Goal: Task Accomplishment & Management: Use online tool/utility

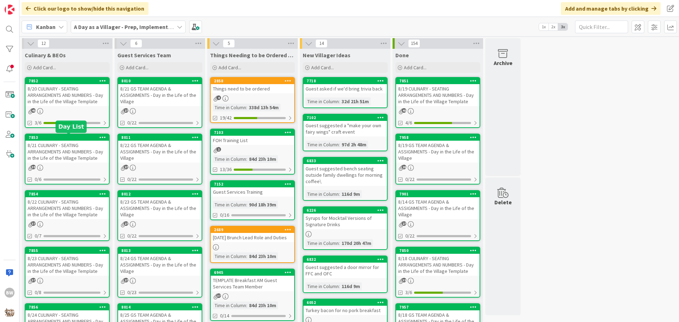
click at [64, 138] on div "7853" at bounding box center [69, 137] width 80 height 5
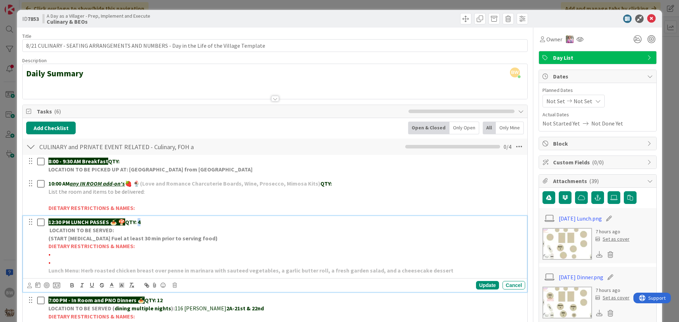
click at [141, 221] on p "12:30 PM LUNCH PASSES 🍝 🍄 QTY: 4" at bounding box center [285, 222] width 474 height 8
click at [61, 256] on p "•" at bounding box center [285, 254] width 474 height 8
drag, startPoint x: 83, startPoint y: 253, endPoint x: 50, endPoint y: 253, distance: 33.6
click at [50, 253] on span "•*1 No shellfish-[PERSON_NAME]" at bounding box center [89, 254] width 82 height 7
click at [73, 285] on icon "button" at bounding box center [72, 286] width 3 height 2
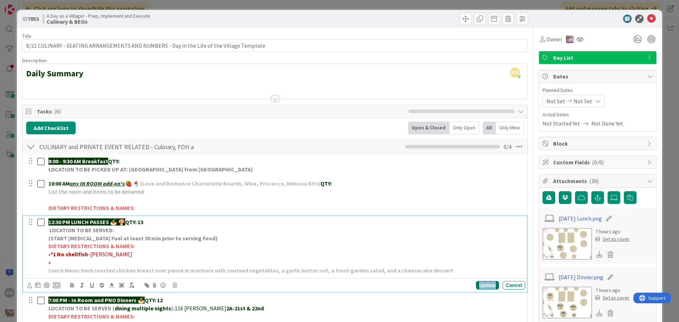
click at [476, 286] on div "Update" at bounding box center [487, 285] width 23 height 8
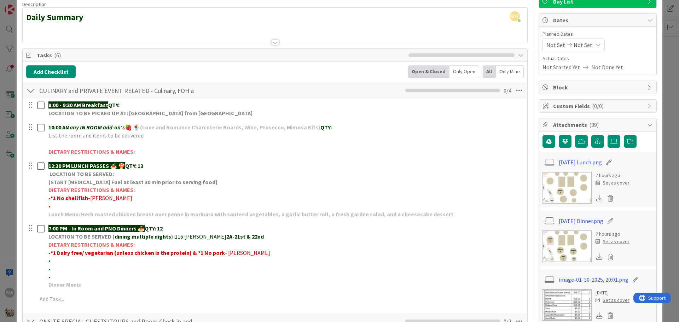
scroll to position [106, 0]
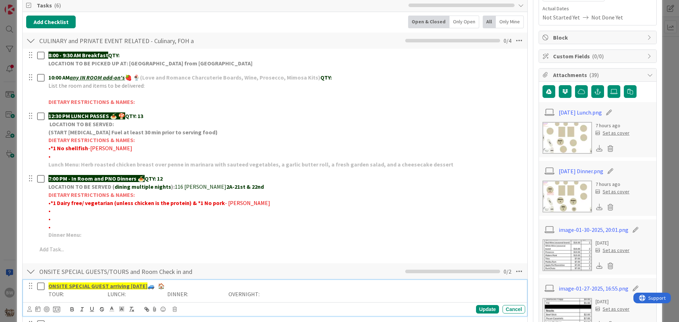
drag, startPoint x: 418, startPoint y: 301, endPoint x: 411, endPoint y: 305, distance: 7.8
click at [418, 302] on div "ONSITE SPECIAL GUEST arriving [DATE] 🚙 🏠 TOUR: LUNCH: DINNER: OVERNIGHT: Update…" at bounding box center [275, 298] width 504 height 36
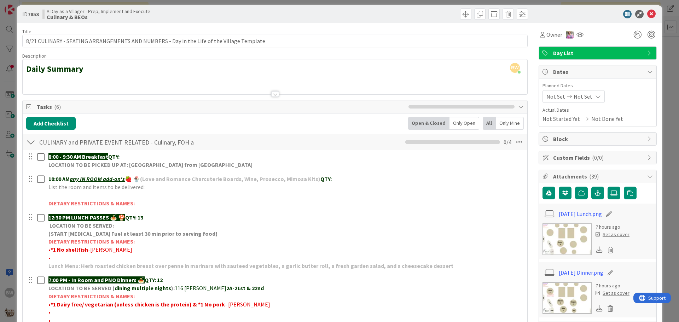
scroll to position [0, 0]
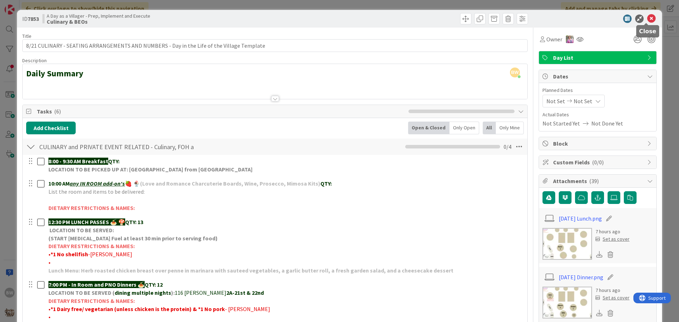
click at [647, 18] on icon at bounding box center [651, 19] width 8 height 8
